Goal: Task Accomplishment & Management: Use online tool/utility

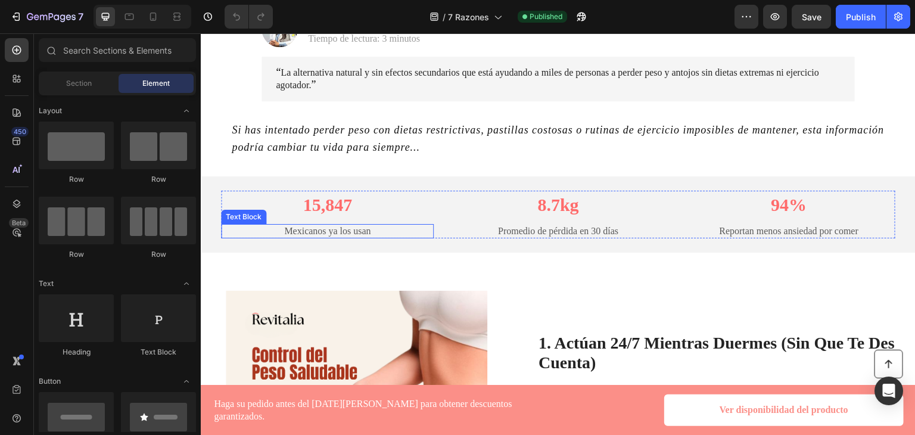
scroll to position [253, 0]
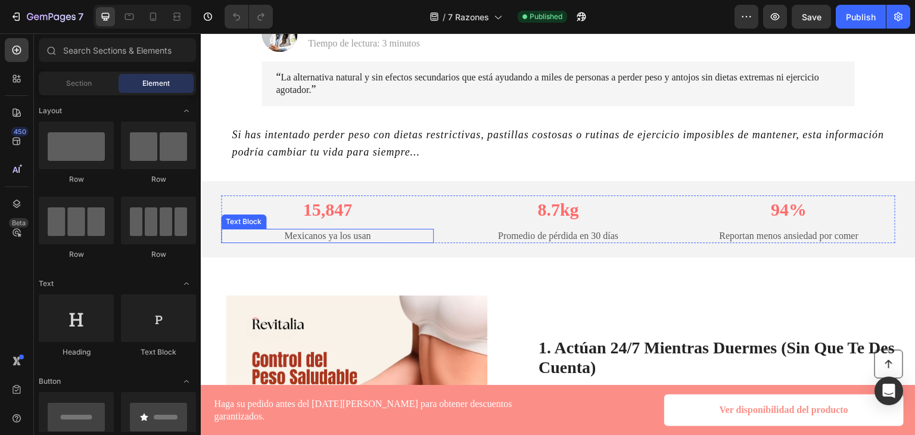
click at [295, 230] on p "Mexicanos ya los usan" at bounding box center [327, 236] width 210 height 13
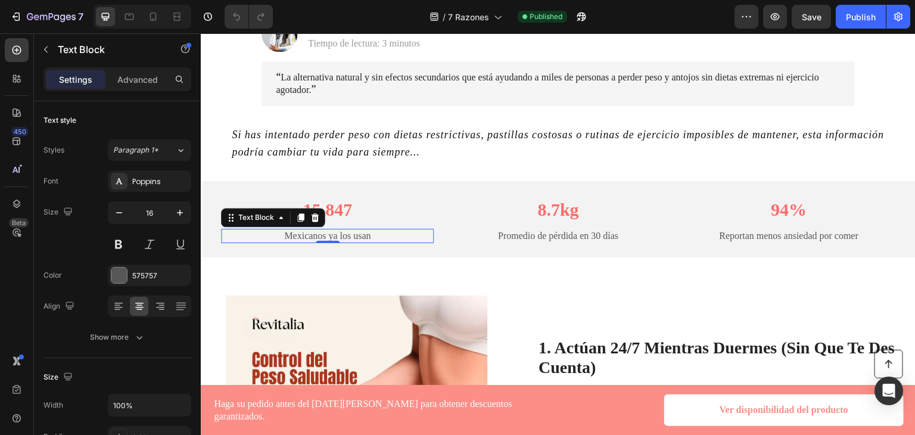
click at [303, 230] on p "Mexicanos ya los usan" at bounding box center [327, 236] width 210 height 13
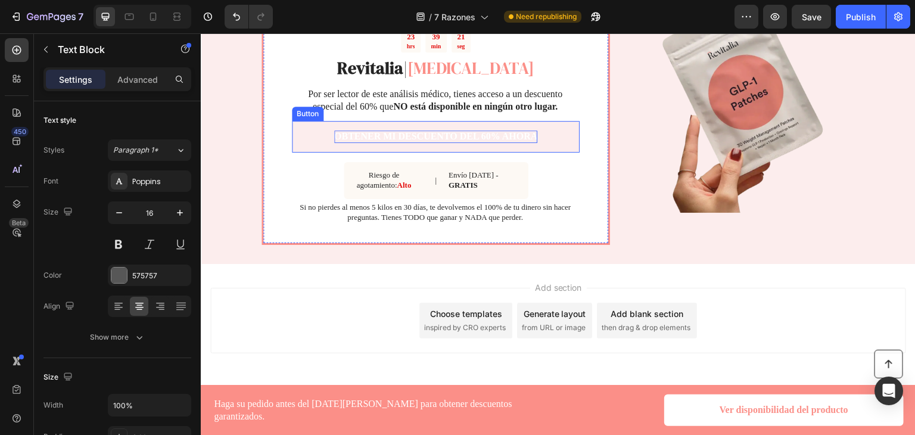
scroll to position [2902, 0]
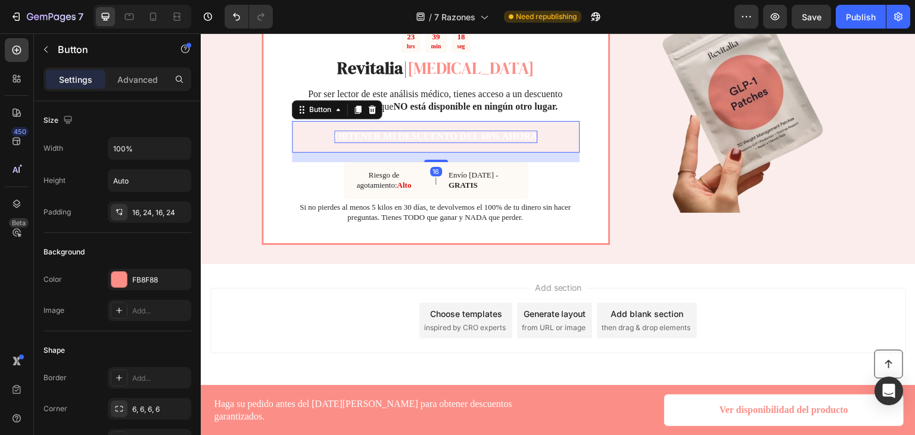
click at [398, 143] on p "OBTENER MI DESCUENTO DEL 60% AHORA" at bounding box center [436, 136] width 204 height 13
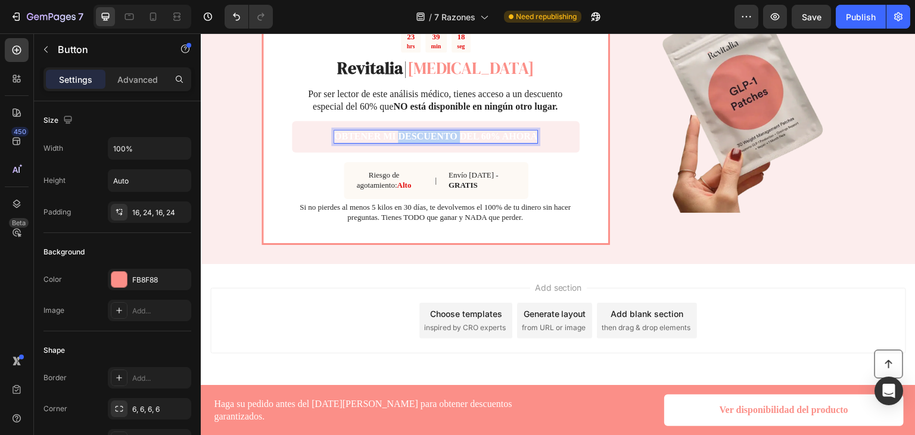
click at [398, 143] on p "OBTENER MI DESCUENTO DEL 60% AHORA" at bounding box center [436, 136] width 204 height 13
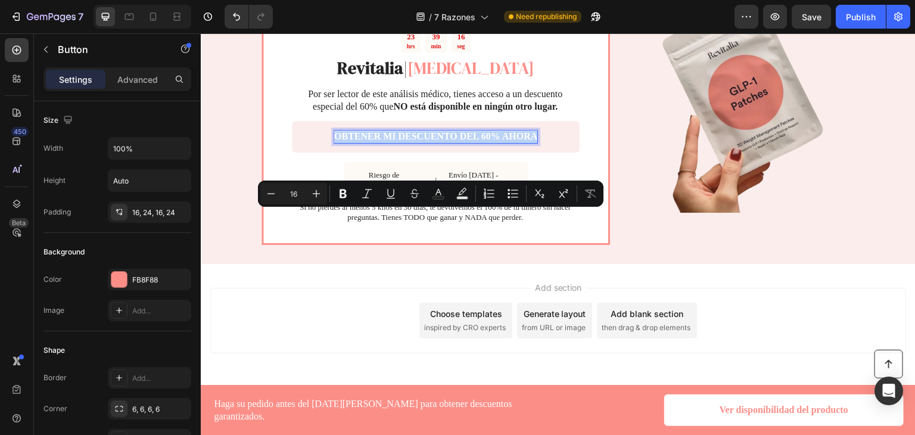
click at [378, 143] on p "OBTENER MI DESCUENTO DEL 60% AHORA" at bounding box center [436, 136] width 204 height 13
drag, startPoint x: 378, startPoint y: 216, endPoint x: 532, endPoint y: 218, distance: 154.3
click at [532, 152] on link "OBTENER MI DESCUENTO DEL 60% AHORA" at bounding box center [436, 137] width 288 height 32
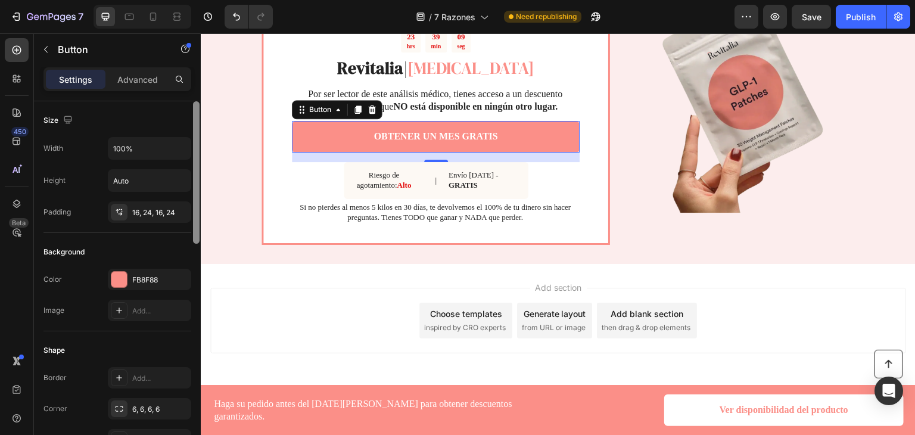
scroll to position [367, 0]
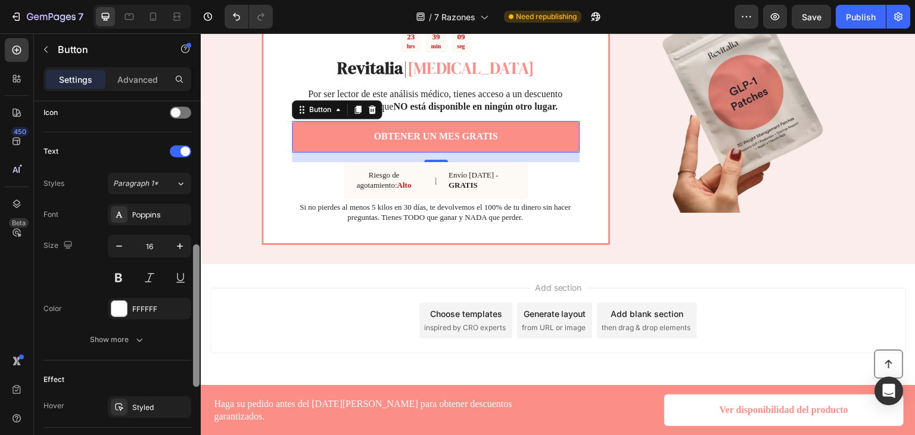
click at [200, 171] on div at bounding box center [196, 284] width 9 height 367
click at [220, 225] on div "OFERTA EXCLUSIVA PARA LECTORES DE ESTE ARTÍCULO Text Block 23 hrs 39 min 01 seg…" at bounding box center [558, 99] width 715 height 329
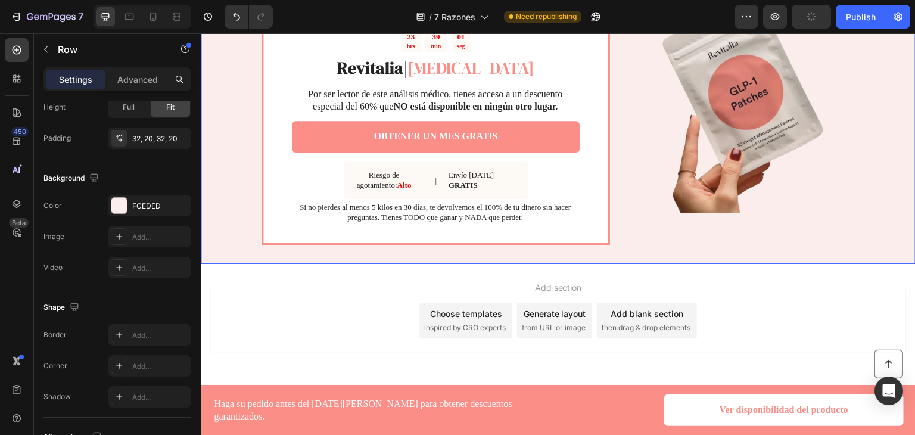
scroll to position [0, 0]
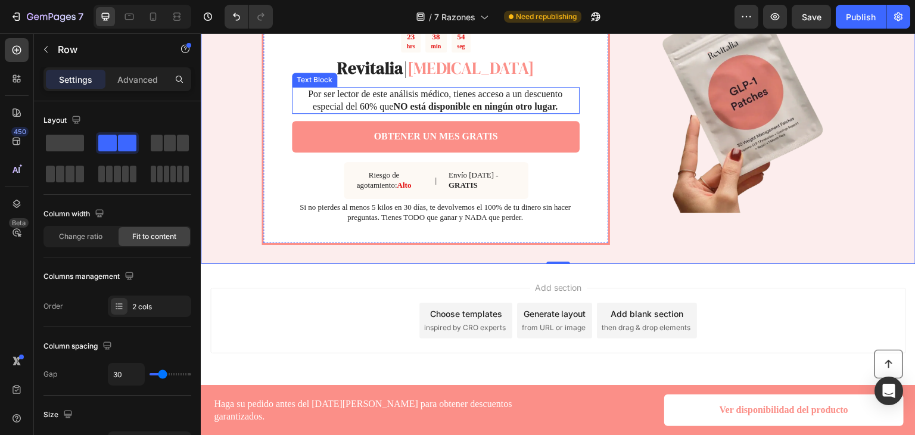
click at [507, 113] on p "Por ser lector de este análisis médico, tienes acceso a un descuento especial d…" at bounding box center [435, 100] width 286 height 25
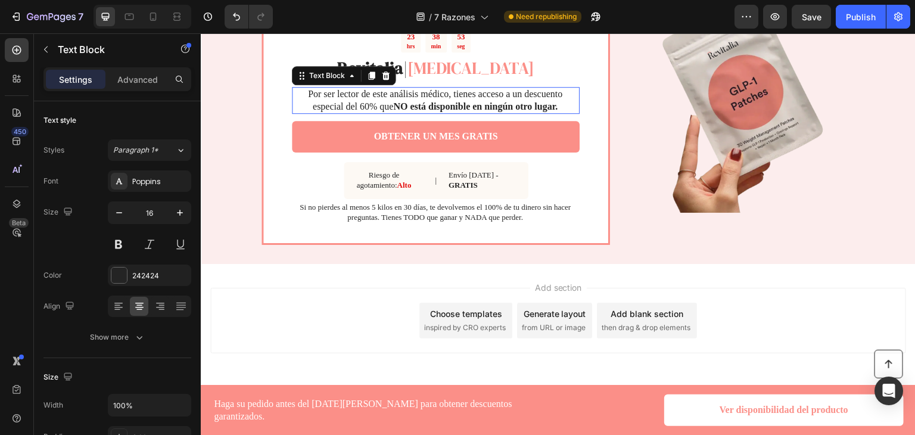
click at [507, 113] on p "Por ser lector de este análisis médico, tienes acceso a un descuento especial d…" at bounding box center [435, 100] width 286 height 25
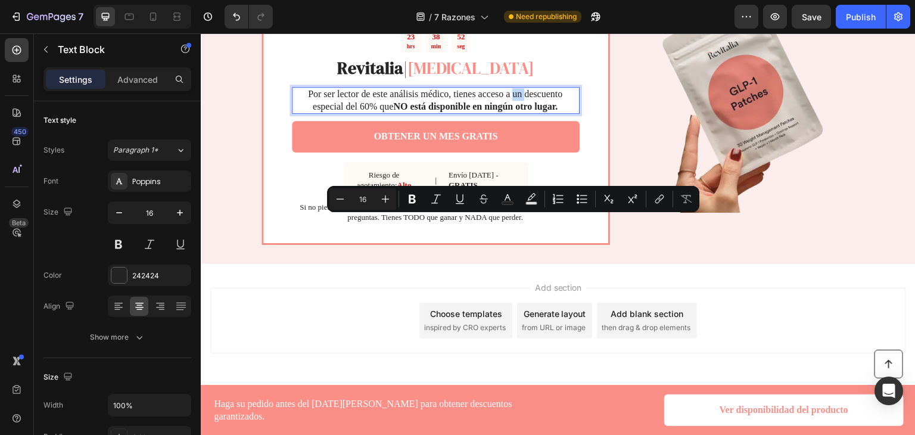
click at [521, 113] on p "Por ser lector de este análisis médico, tienes acceso a un descuento especial d…" at bounding box center [435, 100] width 286 height 25
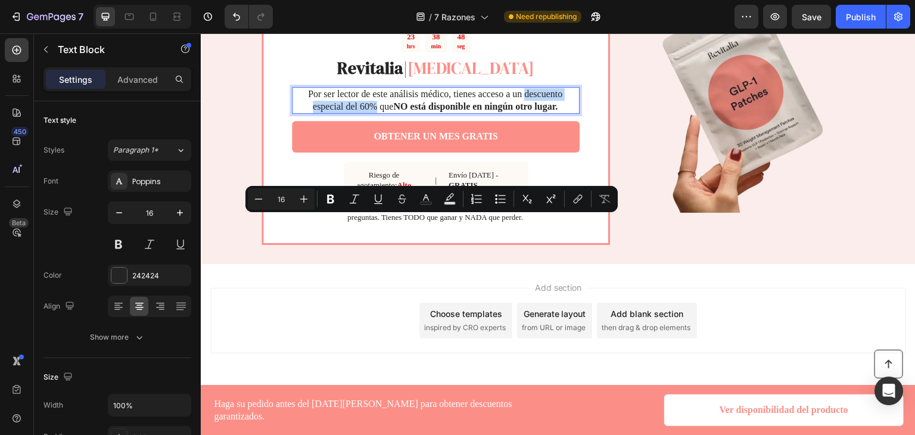
drag, startPoint x: 521, startPoint y: 223, endPoint x: 370, endPoint y: 237, distance: 152.0
click at [370, 113] on p "Por ser lector de este análisis médico, tienes acceso a un descuento especial d…" at bounding box center [435, 100] width 286 height 25
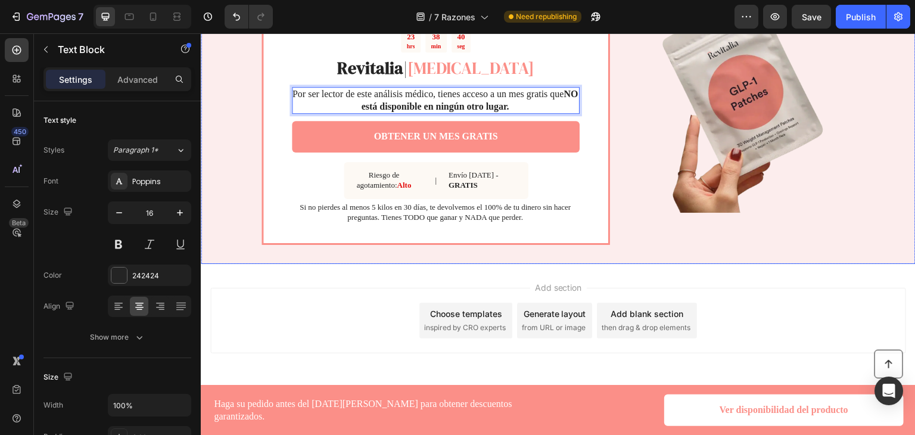
click at [230, 247] on div "OFERTA EXCLUSIVA PARA LECTORES DE ESTE ARTÍCULO Text Block 23 hrs 38 min 40 seg…" at bounding box center [558, 99] width 715 height 329
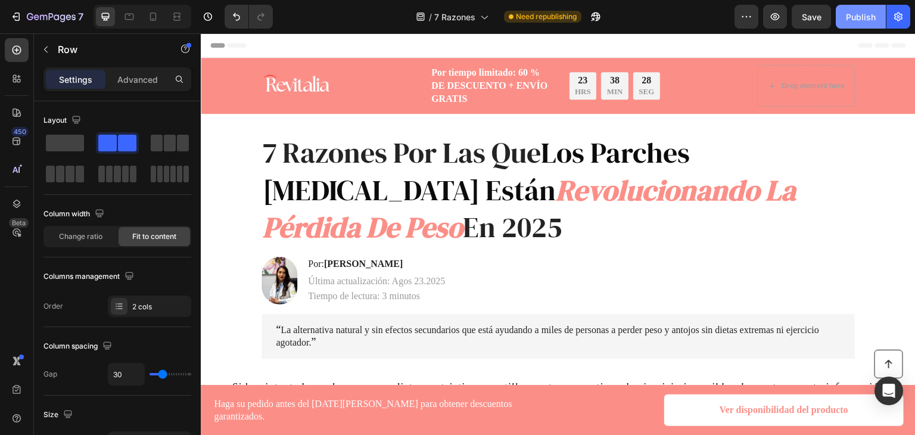
click at [859, 20] on div "Publish" at bounding box center [861, 17] width 30 height 13
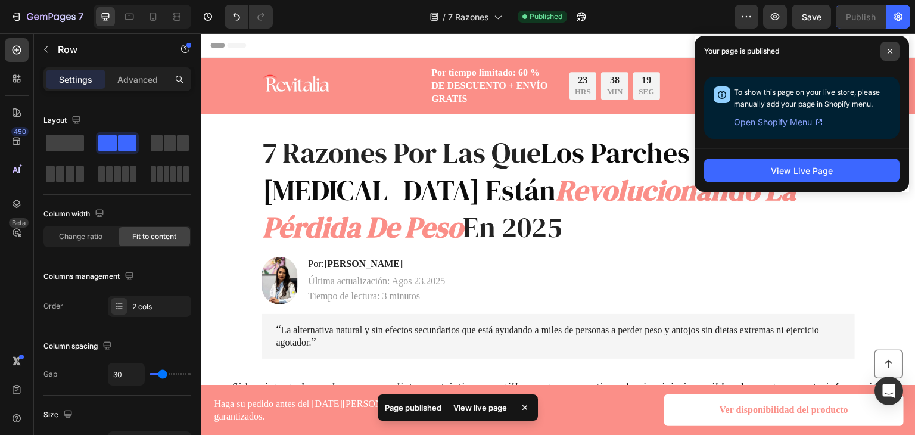
click at [887, 55] on span at bounding box center [889, 51] width 19 height 19
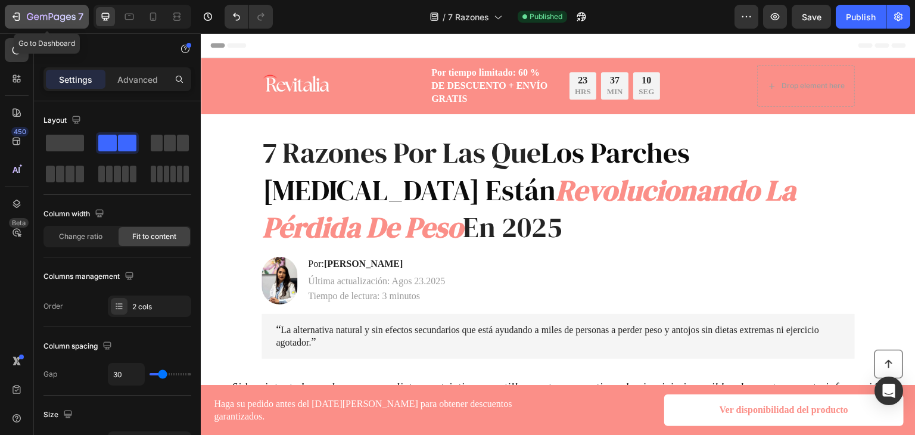
click at [19, 15] on icon "button" at bounding box center [17, 17] width 5 height 8
